Goal: Task Accomplishment & Management: Use online tool/utility

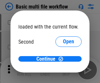
click at [63, 59] on span "Open" at bounding box center [68, 61] width 11 height 5
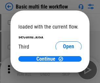
scroll to position [19, 0]
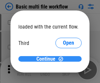
click at [48, 59] on span "Continue" at bounding box center [45, 58] width 19 height 5
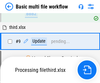
scroll to position [228, 0]
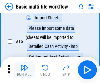
click at [24, 70] on img "button" at bounding box center [24, 68] width 8 height 8
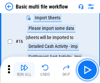
scroll to position [436, 0]
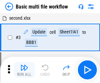
click at [24, 70] on img "button" at bounding box center [24, 68] width 8 height 8
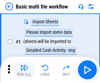
click at [24, 70] on img "button" at bounding box center [24, 68] width 8 height 8
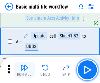
click at [24, 70] on img "button" at bounding box center [24, 68] width 8 height 8
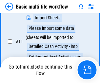
scroll to position [307, 0]
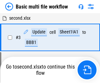
scroll to position [112, 0]
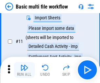
click at [24, 70] on img "button" at bounding box center [24, 68] width 8 height 8
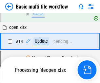
scroll to position [390, 0]
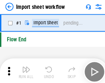
click at [24, 70] on img "button" at bounding box center [26, 68] width 8 height 8
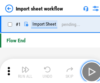
scroll to position [2, 0]
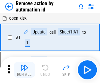
click at [24, 70] on img "button" at bounding box center [24, 68] width 8 height 8
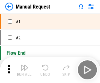
click at [24, 70] on img "button" at bounding box center [24, 68] width 8 height 8
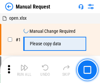
scroll to position [22, 0]
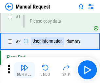
click at [24, 70] on img "button" at bounding box center [24, 68] width 8 height 8
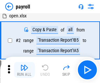
click at [24, 70] on img "button" at bounding box center [24, 68] width 8 height 8
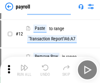
scroll to position [48, 0]
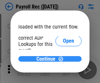
click at [48, 59] on span "Continue" at bounding box center [45, 58] width 19 height 5
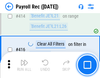
scroll to position [3108, 0]
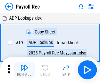
click at [24, 70] on img "button" at bounding box center [24, 68] width 8 height 8
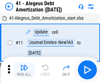
click at [24, 70] on img "button" at bounding box center [24, 68] width 8 height 8
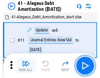
scroll to position [81, 0]
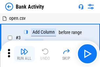
click at [24, 53] on img "button" at bounding box center [24, 51] width 8 height 8
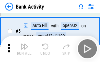
scroll to position [35, 0]
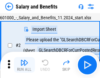
click at [24, 65] on img "button" at bounding box center [24, 63] width 8 height 8
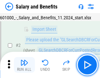
scroll to position [48, 0]
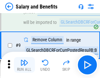
click at [24, 65] on img "button" at bounding box center [24, 63] width 8 height 8
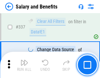
scroll to position [3068, 0]
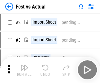
click at [24, 65] on img "button" at bounding box center [24, 68] width 8 height 8
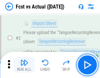
scroll to position [61, 0]
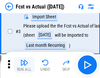
click at [24, 65] on img "button" at bounding box center [24, 63] width 8 height 8
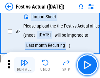
scroll to position [98, 0]
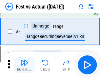
click at [24, 65] on img "button" at bounding box center [24, 63] width 8 height 8
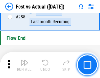
scroll to position [3101, 0]
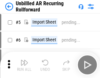
click at [24, 65] on img "button" at bounding box center [24, 63] width 8 height 8
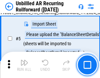
scroll to position [62, 0]
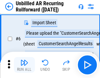
click at [24, 65] on img "button" at bounding box center [24, 63] width 8 height 8
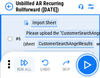
scroll to position [105, 0]
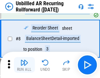
click at [24, 65] on img "button" at bounding box center [24, 63] width 8 height 8
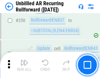
scroll to position [2225, 0]
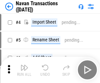
click at [24, 65] on img "button" at bounding box center [24, 68] width 8 height 8
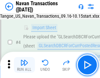
scroll to position [56, 0]
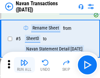
click at [24, 65] on img "button" at bounding box center [24, 63] width 8 height 8
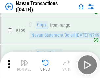
scroll to position [2124, 0]
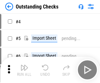
click at [24, 65] on img "button" at bounding box center [24, 68] width 8 height 8
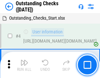
scroll to position [68, 0]
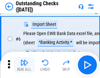
click at [24, 65] on img "button" at bounding box center [24, 63] width 8 height 8
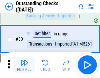
click at [24, 65] on img "button" at bounding box center [24, 63] width 8 height 8
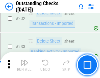
scroll to position [1989, 0]
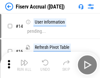
click at [24, 65] on img "button" at bounding box center [24, 63] width 8 height 8
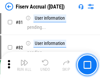
scroll to position [861, 0]
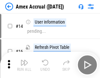
click at [24, 65] on img "button" at bounding box center [24, 63] width 8 height 8
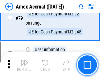
scroll to position [850, 0]
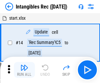
click at [24, 70] on img "button" at bounding box center [24, 68] width 8 height 8
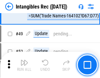
scroll to position [255, 0]
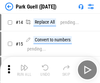
click at [24, 65] on img "button" at bounding box center [24, 68] width 8 height 8
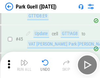
scroll to position [819, 0]
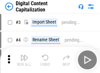
click at [24, 55] on img "button" at bounding box center [24, 58] width 8 height 8
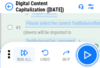
scroll to position [61, 0]
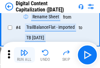
click at [24, 55] on img "button" at bounding box center [24, 53] width 8 height 8
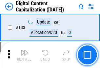
scroll to position [695, 0]
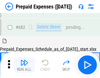
click at [24, 65] on img "button" at bounding box center [24, 63] width 8 height 8
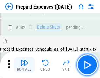
scroll to position [1801, 0]
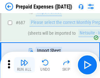
click at [24, 65] on img "button" at bounding box center [24, 63] width 8 height 8
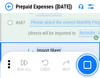
scroll to position [1835, 0]
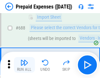
click at [24, 65] on img "button" at bounding box center [24, 63] width 8 height 8
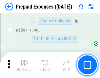
scroll to position [6379, 0]
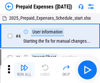
click at [24, 70] on img "button" at bounding box center [24, 68] width 8 height 8
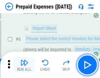
scroll to position [62, 0]
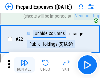
click at [24, 65] on img "button" at bounding box center [24, 63] width 8 height 8
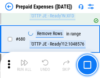
scroll to position [2281, 0]
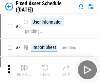
click at [24, 70] on img "button" at bounding box center [24, 68] width 8 height 8
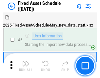
scroll to position [69, 0]
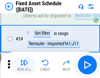
click at [24, 65] on img "button" at bounding box center [24, 63] width 8 height 8
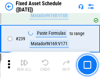
scroll to position [2029, 0]
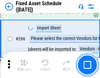
click at [24, 65] on img "button" at bounding box center [24, 63] width 8 height 8
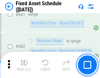
scroll to position [2929, 0]
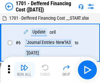
click at [24, 70] on img "button" at bounding box center [24, 68] width 8 height 8
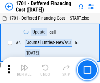
scroll to position [79, 0]
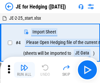
click at [24, 65] on img "button" at bounding box center [24, 68] width 8 height 8
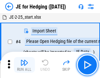
scroll to position [37, 0]
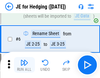
click at [24, 65] on img "button" at bounding box center [24, 63] width 8 height 8
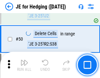
scroll to position [424, 0]
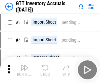
click at [24, 65] on img "button" at bounding box center [24, 68] width 8 height 8
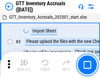
scroll to position [42, 0]
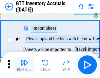
click at [24, 65] on img "button" at bounding box center [24, 63] width 8 height 8
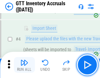
scroll to position [76, 0]
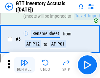
click at [24, 65] on img "button" at bounding box center [24, 63] width 8 height 8
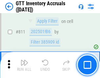
scroll to position [4973, 0]
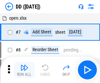
click at [24, 70] on img "button" at bounding box center [24, 68] width 8 height 8
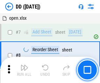
scroll to position [63, 0]
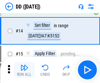
click at [24, 70] on img "button" at bounding box center [24, 68] width 8 height 8
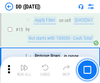
scroll to position [168, 0]
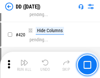
click at [24, 65] on img "button" at bounding box center [24, 63] width 8 height 8
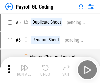
click at [24, 70] on img "button" at bounding box center [24, 68] width 8 height 8
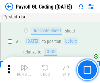
scroll to position [79, 0]
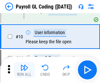
click at [24, 70] on img "button" at bounding box center [24, 68] width 8 height 8
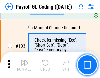
scroll to position [1537, 0]
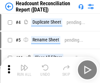
click at [24, 70] on img "button" at bounding box center [24, 68] width 8 height 8
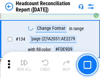
scroll to position [788, 0]
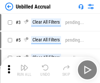
click at [24, 70] on img "button" at bounding box center [24, 68] width 8 height 8
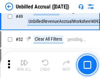
scroll to position [594, 0]
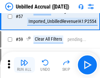
click at [24, 65] on img "button" at bounding box center [24, 63] width 8 height 8
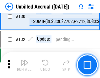
scroll to position [1951, 0]
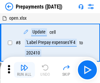
click at [24, 70] on img "button" at bounding box center [24, 68] width 8 height 8
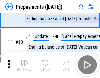
scroll to position [41, 0]
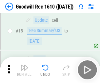
scroll to position [112, 0]
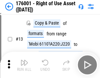
scroll to position [42, 0]
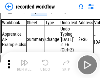
click at [24, 65] on img "button" at bounding box center [24, 63] width 8 height 8
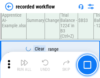
scroll to position [2048, 0]
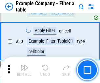
scroll to position [599, 0]
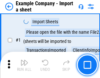
scroll to position [55, 0]
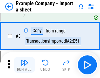
click at [24, 65] on img "button" at bounding box center [24, 63] width 8 height 8
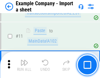
scroll to position [145, 0]
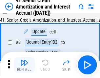
click at [24, 65] on img "button" at bounding box center [24, 63] width 8 height 8
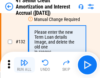
click at [24, 65] on img "button" at bounding box center [24, 63] width 8 height 8
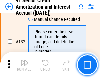
scroll to position [685, 0]
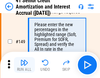
click at [24, 65] on img "button" at bounding box center [24, 63] width 8 height 8
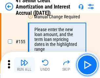
click at [24, 65] on img "button" at bounding box center [24, 63] width 8 height 8
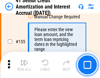
scroll to position [799, 0]
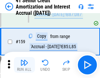
click at [24, 65] on img "button" at bounding box center [24, 63] width 8 height 8
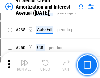
scroll to position [1467, 0]
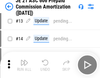
click at [24, 65] on img "button" at bounding box center [24, 63] width 8 height 8
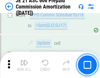
scroll to position [1206, 0]
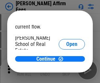
click at [66, 76] on span "Open" at bounding box center [71, 78] width 11 height 5
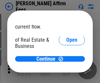
click at [66, 68] on span "Open" at bounding box center [71, 70] width 11 height 5
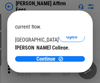
click at [66, 61] on span "Open" at bounding box center [71, 63] width 11 height 5
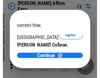
scroll to position [103, 0]
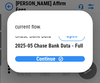
click at [48, 59] on span "Continue" at bounding box center [45, 58] width 19 height 5
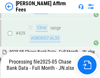
scroll to position [1710, 0]
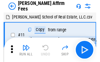
scroll to position [7, 0]
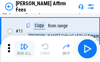
click at [24, 48] on img "button" at bounding box center [24, 46] width 8 height 8
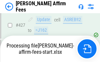
scroll to position [1718, 0]
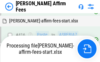
scroll to position [1487, 0]
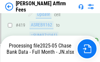
scroll to position [1728, 0]
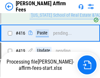
scroll to position [1451, 0]
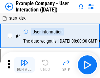
click at [24, 65] on img "button" at bounding box center [24, 63] width 8 height 8
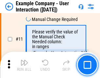
scroll to position [142, 0]
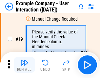
click at [24, 65] on img "button" at bounding box center [24, 63] width 8 height 8
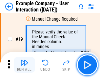
click at [24, 65] on img "button" at bounding box center [24, 63] width 8 height 8
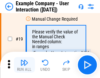
click at [24, 65] on img "button" at bounding box center [24, 63] width 8 height 8
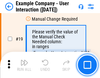
scroll to position [181, 0]
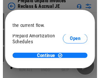
scroll to position [39, 0]
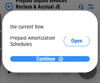
click at [48, 59] on span "Continue" at bounding box center [45, 58] width 19 height 5
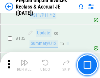
scroll to position [849, 0]
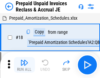
click at [24, 65] on img "button" at bounding box center [24, 63] width 8 height 8
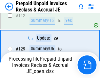
scroll to position [849, 0]
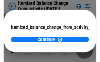
scroll to position [48, 0]
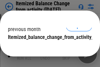
click at [48, 48] on span "Continue" at bounding box center [45, 50] width 19 height 5
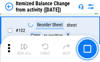
scroll to position [1096, 0]
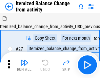
scroll to position [10, 0]
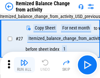
click at [24, 65] on img "button" at bounding box center [24, 63] width 8 height 8
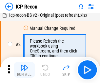
click at [24, 70] on img "button" at bounding box center [24, 68] width 8 height 8
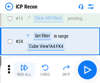
click at [24, 70] on img "button" at bounding box center [24, 68] width 8 height 8
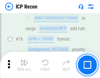
scroll to position [589, 0]
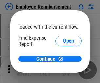
click at [63, 76] on span "Open" at bounding box center [68, 78] width 11 height 5
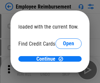
scroll to position [38, 0]
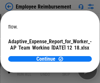
click at [73, 55] on span "Open" at bounding box center [78, 57] width 11 height 5
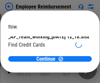
scroll to position [68, 0]
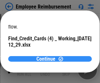
click at [48, 59] on span "Continue" at bounding box center [45, 58] width 19 height 5
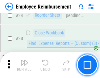
scroll to position [306, 0]
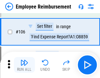
click at [24, 65] on img "button" at bounding box center [24, 63] width 8 height 8
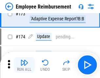
click at [24, 65] on img "button" at bounding box center [24, 63] width 8 height 8
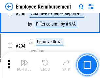
scroll to position [1658, 0]
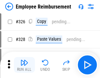
click at [24, 65] on img "button" at bounding box center [24, 63] width 8 height 8
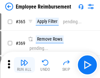
click at [24, 65] on img "button" at bounding box center [24, 63] width 8 height 8
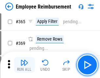
scroll to position [3377, 0]
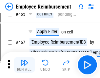
click at [24, 65] on img "button" at bounding box center [24, 63] width 8 height 8
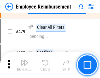
scroll to position [4046, 0]
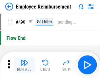
click at [24, 65] on img "button" at bounding box center [24, 63] width 8 height 8
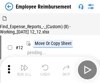
scroll to position [22, 0]
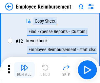
click at [24, 70] on img "button" at bounding box center [24, 68] width 8 height 8
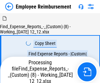
scroll to position [22, 0]
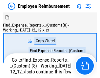
scroll to position [22, 0]
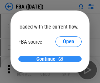
click at [48, 59] on span "Continue" at bounding box center [45, 58] width 19 height 5
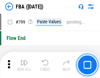
scroll to position [5865, 0]
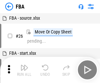
scroll to position [7, 0]
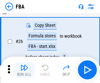
click at [24, 70] on img "button" at bounding box center [24, 68] width 8 height 8
